Goal: Transaction & Acquisition: Download file/media

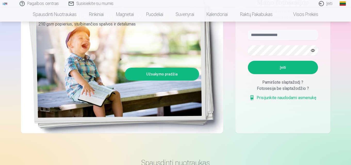
scroll to position [26, 0]
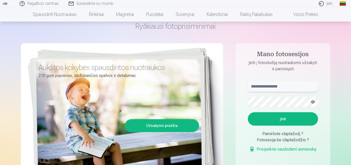
click at [291, 88] on input "text" at bounding box center [283, 86] width 70 height 10
type input "**********"
click at [248, 112] on button "Įeiti" at bounding box center [283, 118] width 70 height 13
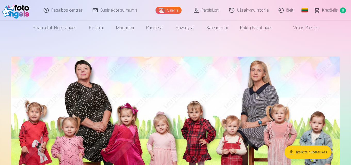
click at [163, 10] on link "Galerija" at bounding box center [169, 10] width 26 height 7
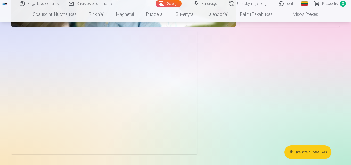
scroll to position [6257, 0]
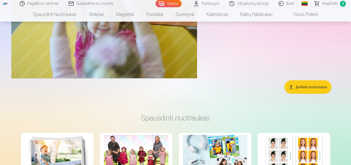
click at [313, 87] on button "Įkelkite nuotraukas" at bounding box center [307, 86] width 47 height 13
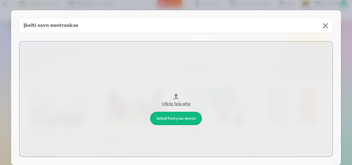
click at [326, 26] on button at bounding box center [325, 26] width 14 height 14
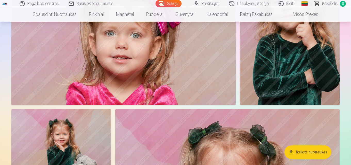
scroll to position [4526, 0]
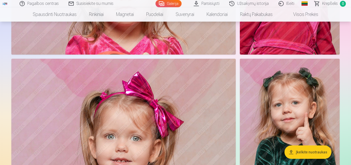
drag, startPoint x: 350, startPoint y: 99, endPoint x: 352, endPoint y: 93, distance: 5.6
drag, startPoint x: 350, startPoint y: 95, endPoint x: 352, endPoint y: 91, distance: 4.4
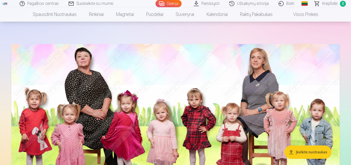
scroll to position [0, 0]
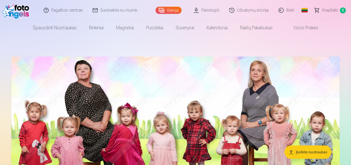
click at [265, 68] on img at bounding box center [175, 141] width 328 height 168
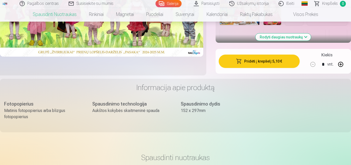
scroll to position [52, 0]
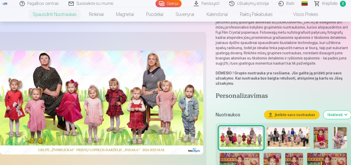
click at [211, 3] on link "Parsisiųsti" at bounding box center [207, 3] width 36 height 7
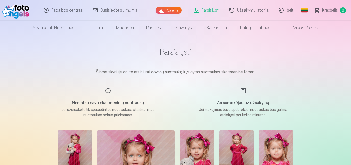
scroll to position [77, 0]
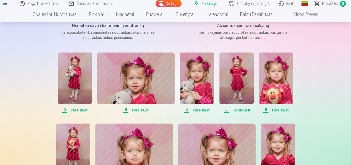
click at [78, 111] on span "Parsisiųsti" at bounding box center [75, 110] width 34 height 6
click at [140, 108] on span "Parsisiųsti" at bounding box center [135, 110] width 77 height 6
click at [203, 110] on span "Parsisiųsti" at bounding box center [197, 110] width 34 height 6
click at [235, 111] on span "Parsisiųsti" at bounding box center [236, 110] width 34 height 6
click at [287, 112] on span "Parsisiųsti" at bounding box center [276, 110] width 34 height 6
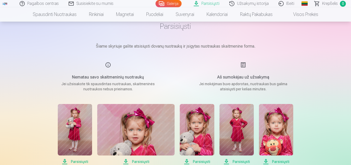
scroll to position [103, 0]
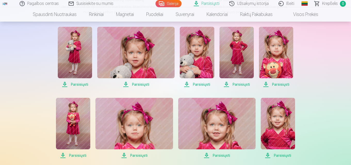
click at [75, 157] on span "Parsisiųsti" at bounding box center [73, 156] width 34 height 6
click at [142, 155] on span "Parsisiųsti" at bounding box center [133, 156] width 77 height 6
click at [218, 157] on span "Parsisiųsti" at bounding box center [216, 156] width 77 height 6
click at [289, 157] on span "Parsisiųsti" at bounding box center [278, 156] width 34 height 6
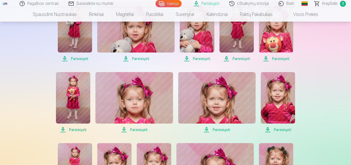
scroll to position [181, 0]
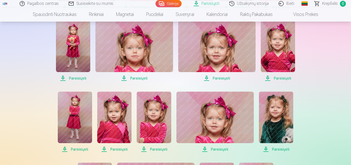
click at [75, 151] on span "Parsisiųsti" at bounding box center [75, 149] width 34 height 6
click at [111, 150] on span "Parsisiųsti" at bounding box center [114, 149] width 34 height 6
drag, startPoint x: 150, startPoint y: 149, endPoint x: 177, endPoint y: 149, distance: 27.1
click at [150, 149] on span "Parsisiųsti" at bounding box center [154, 149] width 34 height 6
click at [211, 148] on span "Parsisiųsti" at bounding box center [214, 149] width 77 height 6
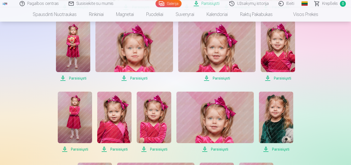
scroll to position [206, 0]
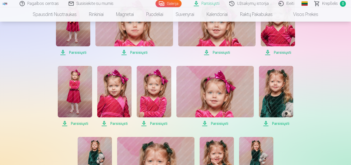
click at [283, 122] on span "Parsisiųsti" at bounding box center [276, 124] width 34 height 6
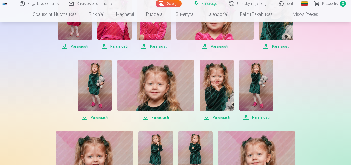
click at [95, 118] on span "Parsisiųsti" at bounding box center [95, 118] width 34 height 6
click at [146, 119] on span "Parsisiųsti" at bounding box center [155, 118] width 77 height 6
click at [210, 116] on span "Parsisiųsti" at bounding box center [217, 118] width 34 height 6
click at [247, 118] on span "Parsisiųsti" at bounding box center [256, 118] width 34 height 6
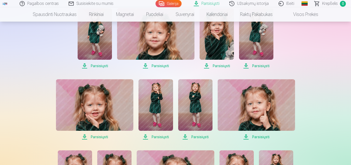
scroll to position [361, 0]
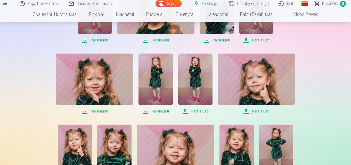
click at [99, 111] on span "Parsisiųsti" at bounding box center [94, 111] width 77 height 6
drag, startPoint x: 153, startPoint y: 113, endPoint x: 157, endPoint y: 109, distance: 4.9
click at [154, 112] on span "Parsisiųsti" at bounding box center [155, 111] width 34 height 6
click at [202, 113] on span "Parsisiųsti" at bounding box center [195, 111] width 34 height 6
drag, startPoint x: 245, startPoint y: 112, endPoint x: 233, endPoint y: 110, distance: 11.8
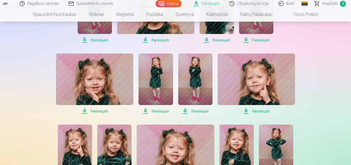
click at [245, 112] on span "Parsisiųsti" at bounding box center [256, 111] width 77 height 6
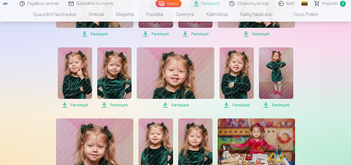
scroll to position [464, 0]
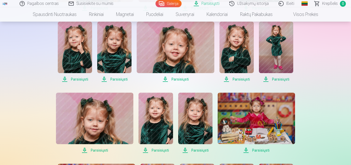
click at [78, 80] on span "Parsisiųsti" at bounding box center [75, 79] width 34 height 6
drag, startPoint x: 117, startPoint y: 79, endPoint x: 160, endPoint y: 77, distance: 43.6
click at [117, 79] on span "Parsisiųsti" at bounding box center [114, 79] width 34 height 6
click at [169, 79] on span "Parsisiųsti" at bounding box center [175, 79] width 77 height 6
click at [236, 78] on span "Parsisiųsti" at bounding box center [236, 79] width 34 height 6
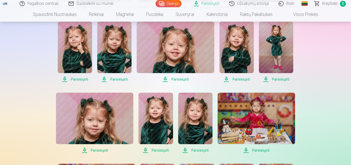
click at [279, 79] on span "Parsisiųsti" at bounding box center [276, 79] width 34 height 6
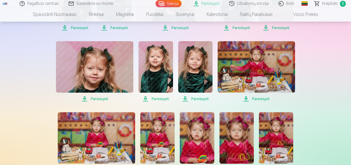
drag, startPoint x: 97, startPoint y: 100, endPoint x: 110, endPoint y: 98, distance: 13.3
click at [97, 100] on span "Parsisiųsti" at bounding box center [94, 99] width 77 height 6
drag, startPoint x: 194, startPoint y: 97, endPoint x: 227, endPoint y: 97, distance: 33.0
click at [194, 98] on span "Parsisiųsti" at bounding box center [195, 99] width 34 height 6
click at [246, 100] on span "Parsisiųsti" at bounding box center [256, 99] width 77 height 6
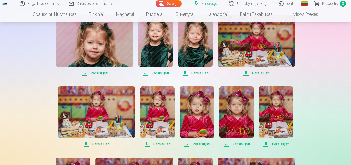
scroll to position [567, 0]
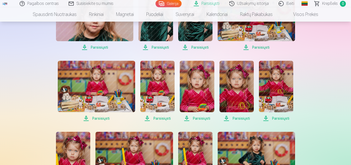
click at [102, 117] on span "Parsisiųsti" at bounding box center [96, 119] width 77 height 6
click at [162, 117] on span "Parsisiųsti" at bounding box center [157, 119] width 34 height 6
click at [202, 117] on span "Parsisiųsti" at bounding box center [197, 119] width 34 height 6
click at [239, 119] on span "Parsisiųsti" at bounding box center [236, 119] width 34 height 6
click at [283, 116] on span "Parsisiųsti" at bounding box center [276, 119] width 34 height 6
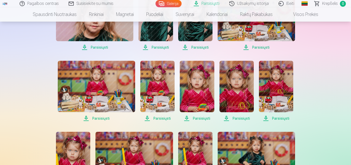
scroll to position [619, 0]
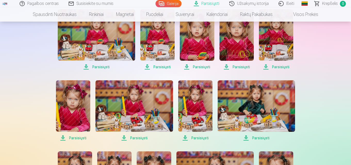
click at [82, 140] on span "Parsisiųsti" at bounding box center [73, 138] width 34 height 6
click at [141, 138] on span "Parsisiųsti" at bounding box center [133, 138] width 77 height 6
click at [192, 138] on span "Parsisiųsti" at bounding box center [195, 138] width 34 height 6
click at [247, 138] on span "Parsisiųsti" at bounding box center [256, 138] width 77 height 6
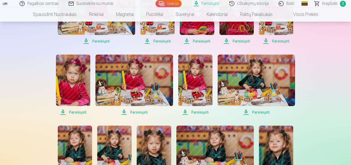
scroll to position [671, 0]
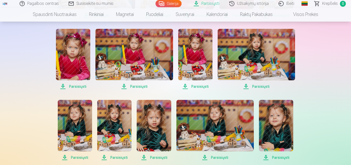
drag, startPoint x: 77, startPoint y: 158, endPoint x: 124, endPoint y: 159, distance: 47.0
click at [78, 158] on span "Parsisiųsti" at bounding box center [75, 158] width 34 height 6
click at [122, 156] on span "Parsisiųsti" at bounding box center [114, 158] width 34 height 6
click at [155, 157] on span "Parsisiųsti" at bounding box center [154, 158] width 34 height 6
click at [207, 160] on span "Parsisiųsti" at bounding box center [214, 158] width 77 height 6
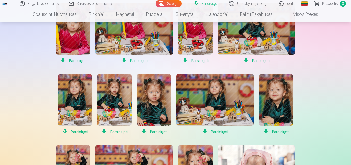
scroll to position [722, 0]
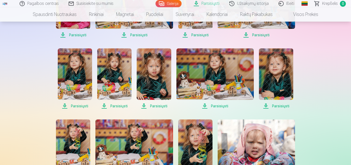
click at [278, 104] on span "Parsisiųsti" at bounding box center [276, 106] width 34 height 6
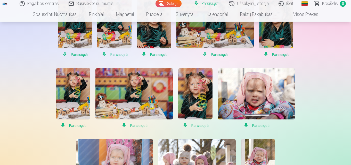
click at [80, 124] on span "Parsisiųsti" at bounding box center [73, 126] width 34 height 6
click at [141, 124] on span "Parsisiųsti" at bounding box center [133, 126] width 77 height 6
click at [189, 126] on span "Parsisiųsti" at bounding box center [195, 126] width 34 height 6
click at [250, 126] on span "Parsisiųsti" at bounding box center [256, 126] width 77 height 6
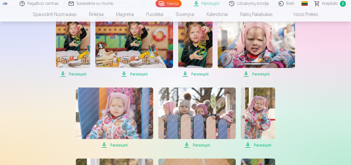
scroll to position [877, 0]
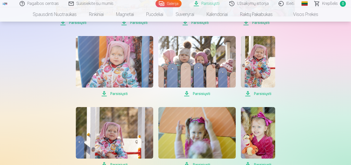
drag, startPoint x: 114, startPoint y: 94, endPoint x: 175, endPoint y: 87, distance: 61.8
click at [114, 94] on span "Parsisiųsti" at bounding box center [114, 94] width 77 height 6
click at [195, 93] on span "Parsisiųsti" at bounding box center [196, 94] width 77 height 6
click at [253, 92] on span "Parsisiųsti" at bounding box center [258, 94] width 34 height 6
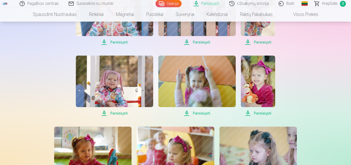
click at [118, 112] on span "Parsisiųsti" at bounding box center [114, 113] width 77 height 6
click at [198, 114] on span "Parsisiųsti" at bounding box center [196, 113] width 77 height 6
click at [255, 113] on span "Parsisiųsti" at bounding box center [258, 113] width 34 height 6
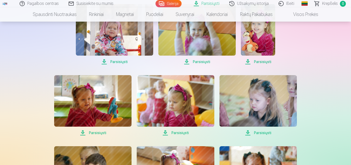
click at [184, 133] on span "Parsisiųsti" at bounding box center [175, 133] width 77 height 6
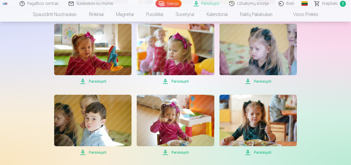
scroll to position [1083, 0]
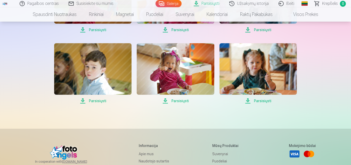
drag, startPoint x: 179, startPoint y: 100, endPoint x: 202, endPoint y: 101, distance: 22.2
click at [179, 100] on span "Parsisiųsti" at bounding box center [175, 101] width 77 height 6
click at [254, 99] on span "Parsisiųsti" at bounding box center [257, 101] width 77 height 6
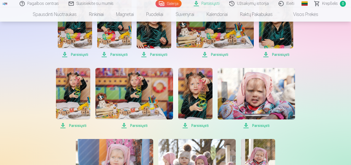
scroll to position [722, 0]
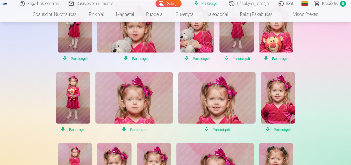
scroll to position [52, 0]
